Goal: Task Accomplishment & Management: Use online tool/utility

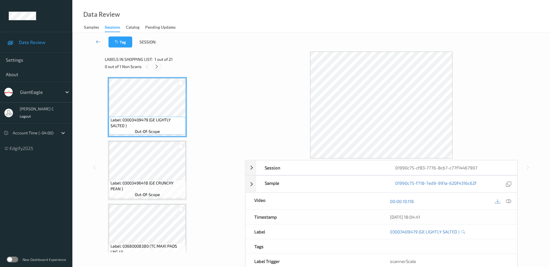
click at [158, 66] on icon at bounding box center [156, 66] width 5 height 5
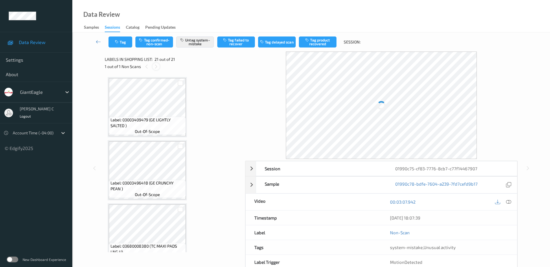
scroll to position [1150, 0]
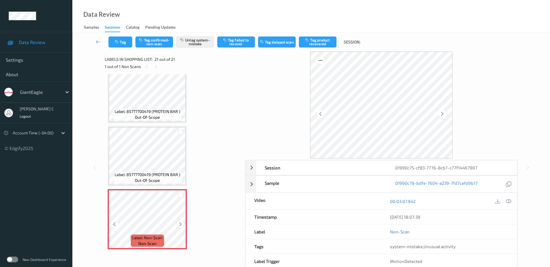
click at [181, 225] on icon at bounding box center [180, 223] width 5 height 5
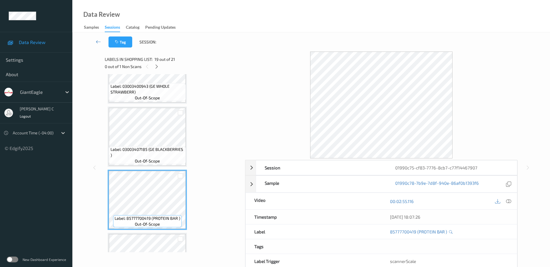
scroll to position [1041, 0]
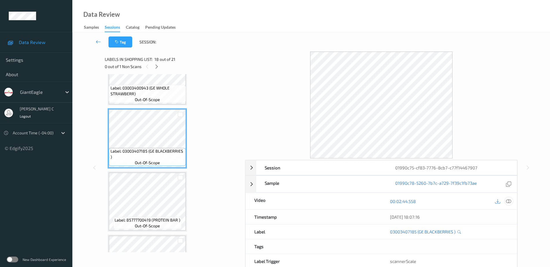
click at [509, 201] on icon at bounding box center [508, 201] width 5 height 5
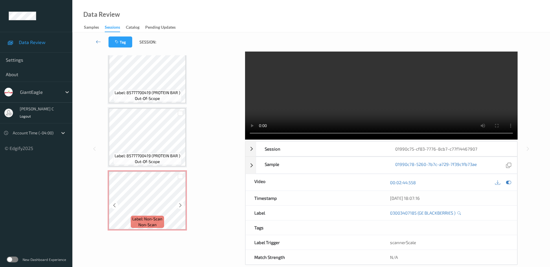
scroll to position [29, 0]
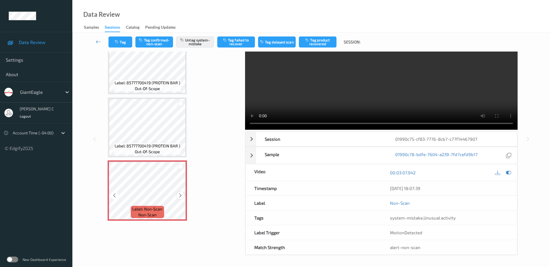
click at [179, 196] on icon at bounding box center [180, 195] width 5 height 5
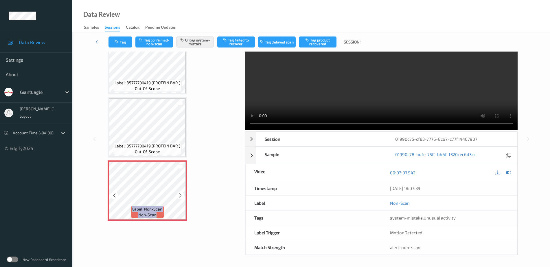
click at [179, 196] on icon at bounding box center [180, 195] width 5 height 5
